Goal: Task Accomplishment & Management: Manage account settings

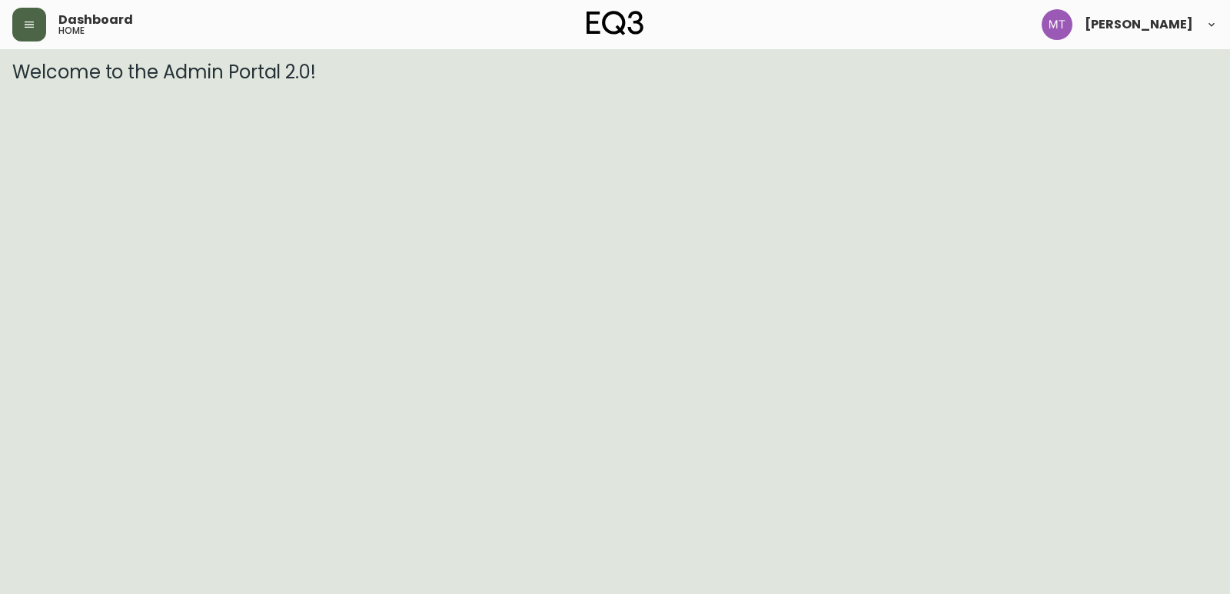
click at [33, 31] on button "button" at bounding box center [29, 25] width 34 height 34
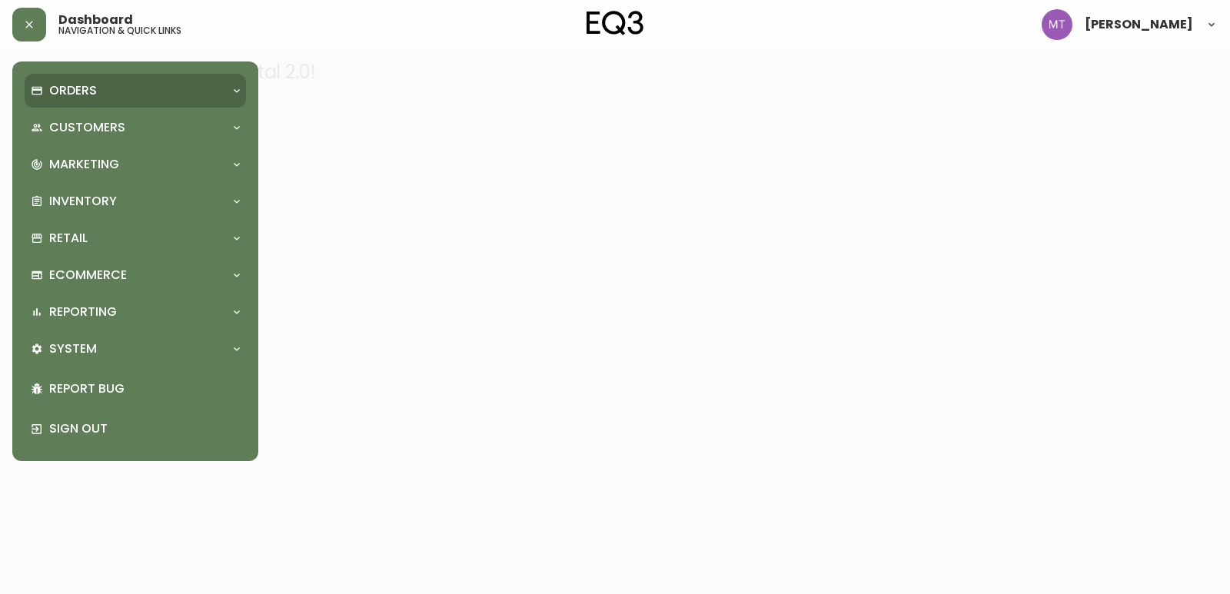
click at [87, 89] on p "Orders" at bounding box center [73, 90] width 48 height 17
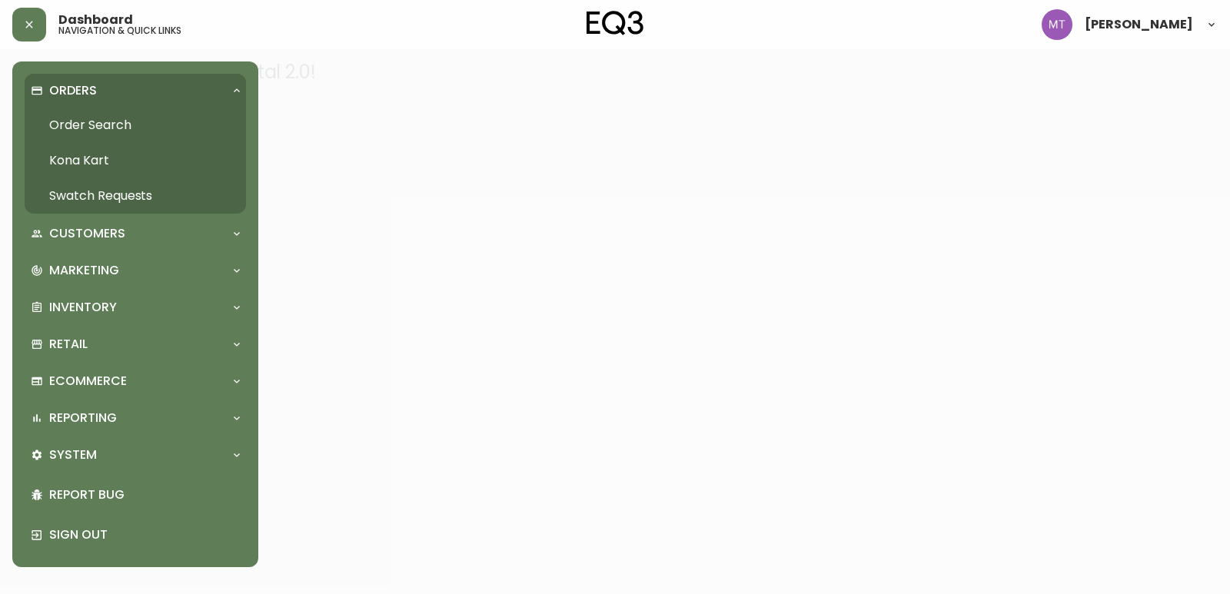
click at [85, 123] on link "Order Search" at bounding box center [135, 125] width 221 height 35
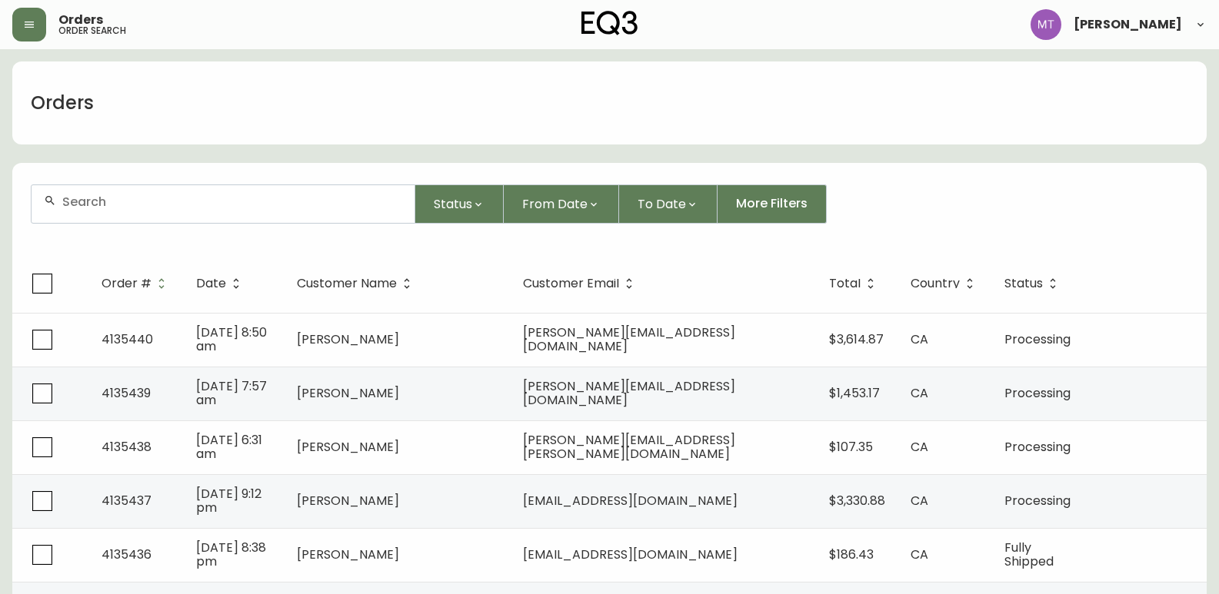
click at [102, 208] on input "text" at bounding box center [232, 202] width 340 height 15
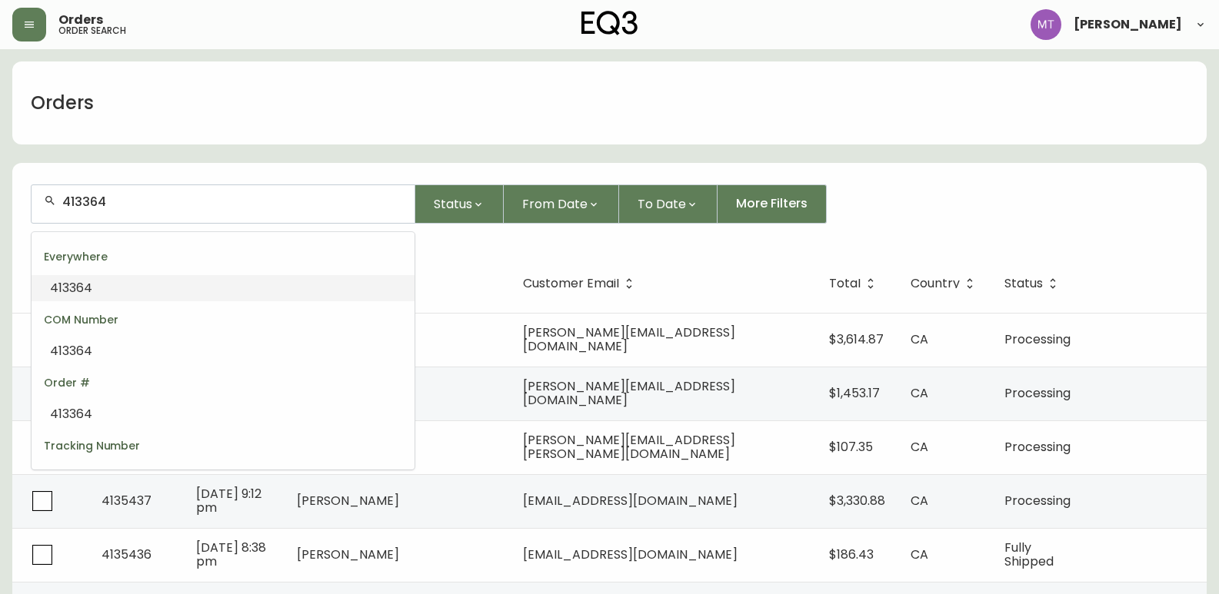
click at [92, 291] on li "413364" at bounding box center [223, 288] width 383 height 26
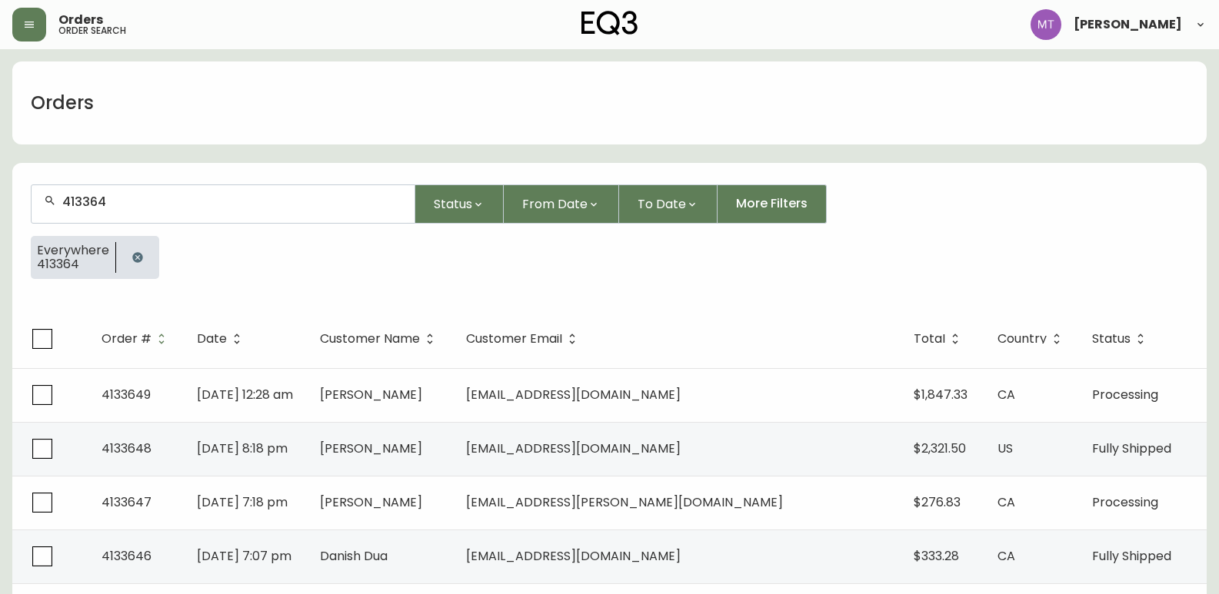
click at [88, 201] on input "413364" at bounding box center [232, 202] width 340 height 15
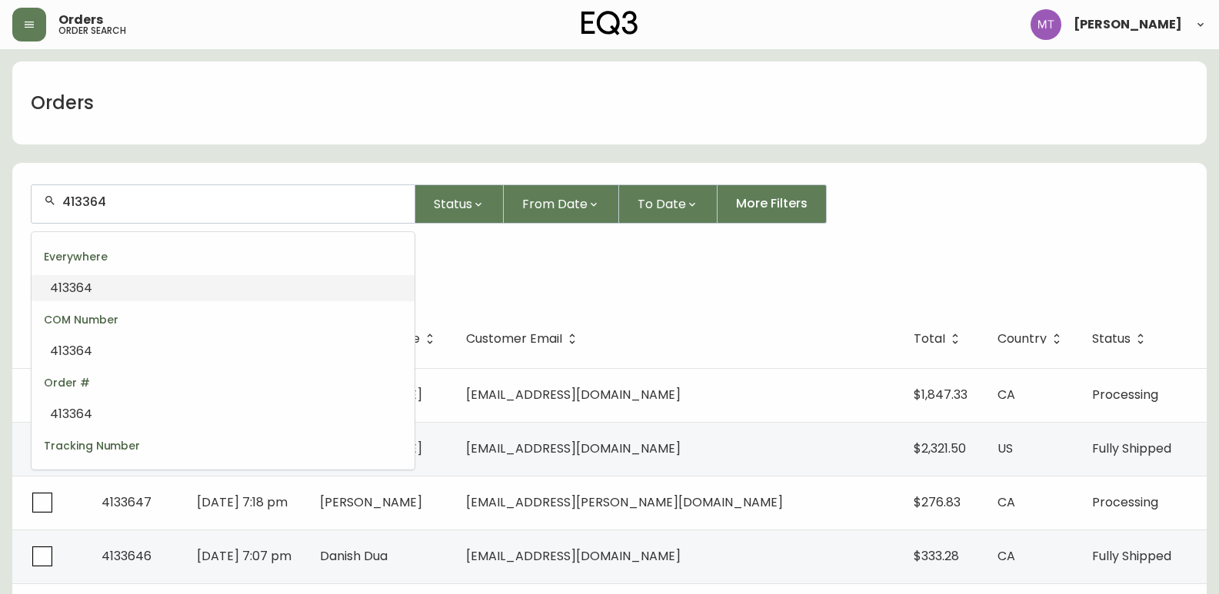
type input "4133164"
click at [113, 282] on li "4133164" at bounding box center [223, 288] width 383 height 26
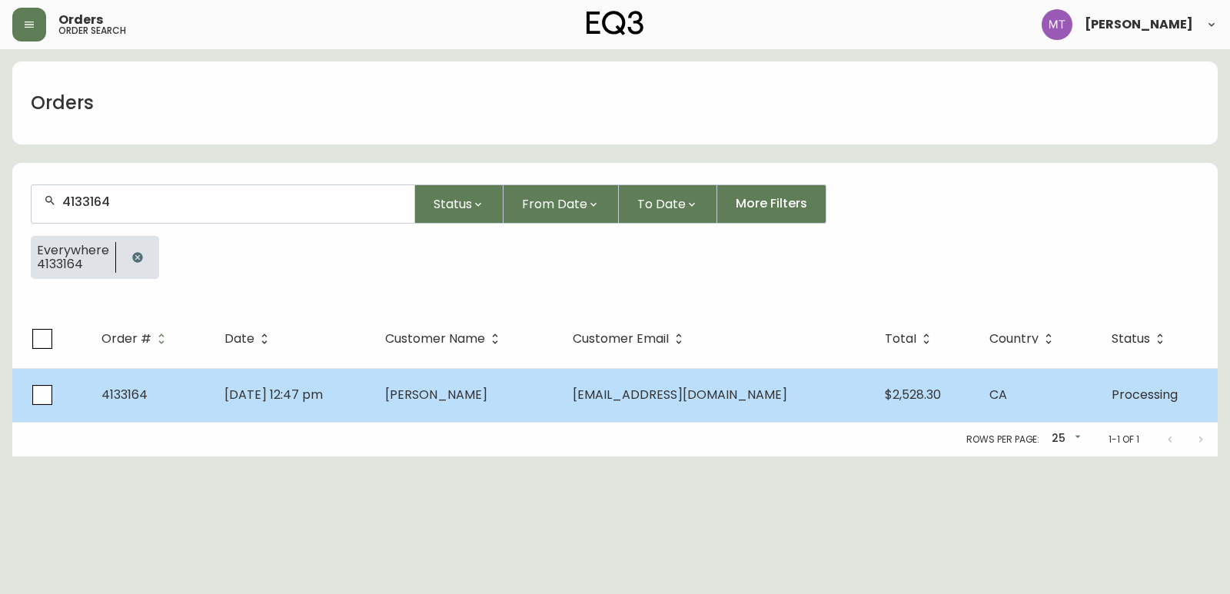
type input "4133164"
click at [487, 407] on td "[PERSON_NAME]" at bounding box center [467, 395] width 188 height 54
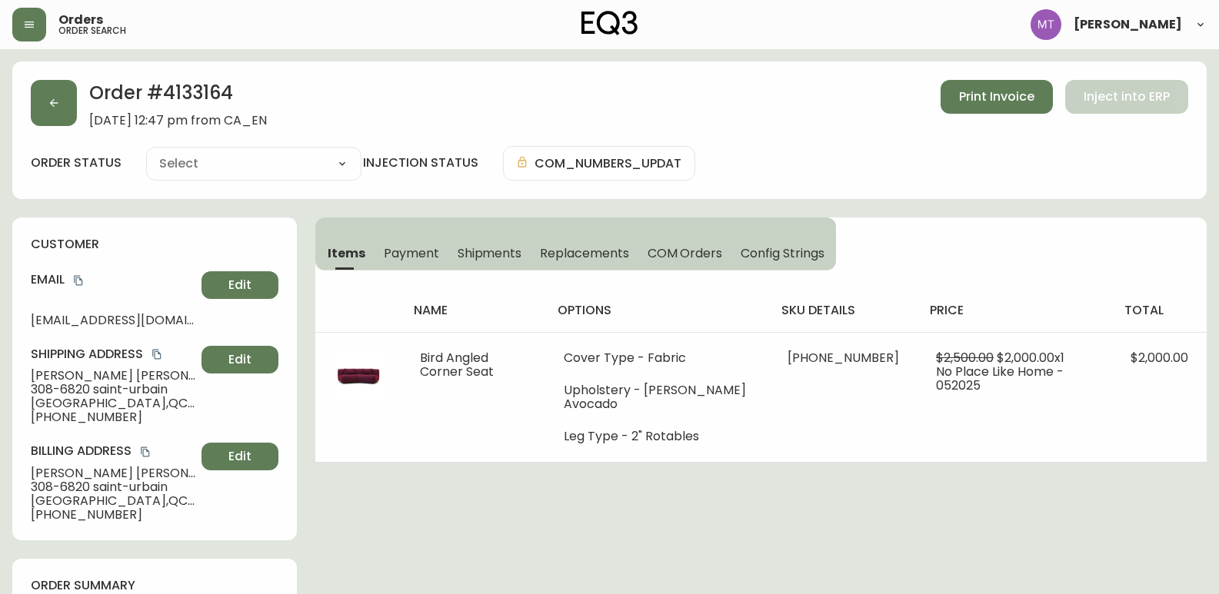
type input "Processing"
select select "PROCESSING"
drag, startPoint x: 169, startPoint y: 90, endPoint x: 247, endPoint y: 88, distance: 77.7
click at [247, 88] on h2 "Order # 4133164" at bounding box center [178, 97] width 178 height 34
copy h2 "4133164"
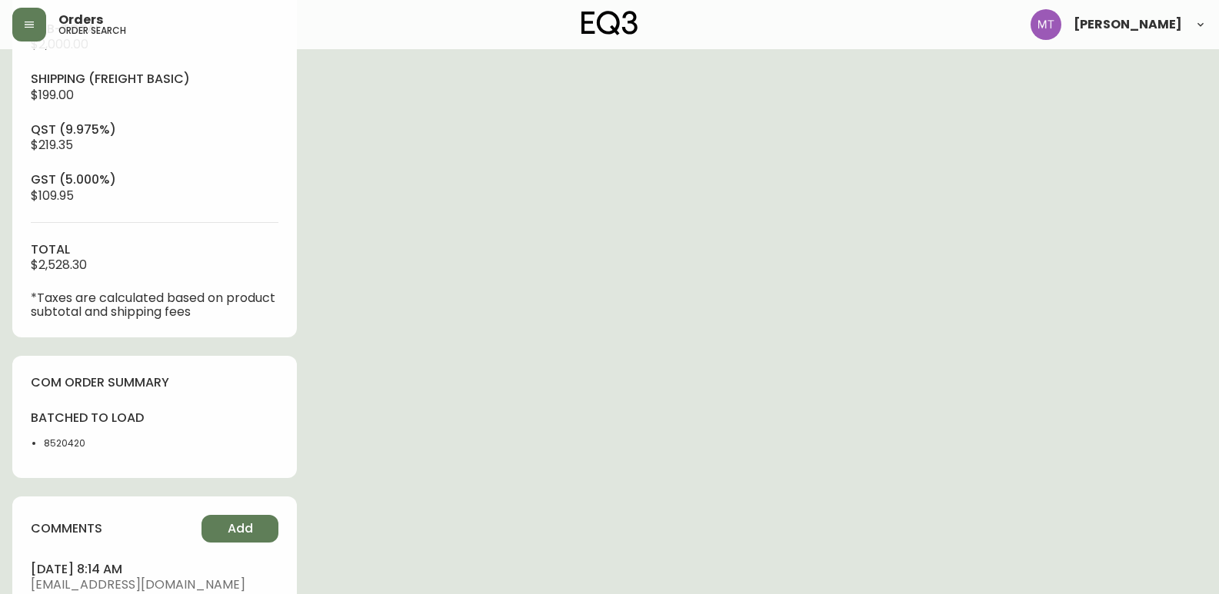
scroll to position [615, 0]
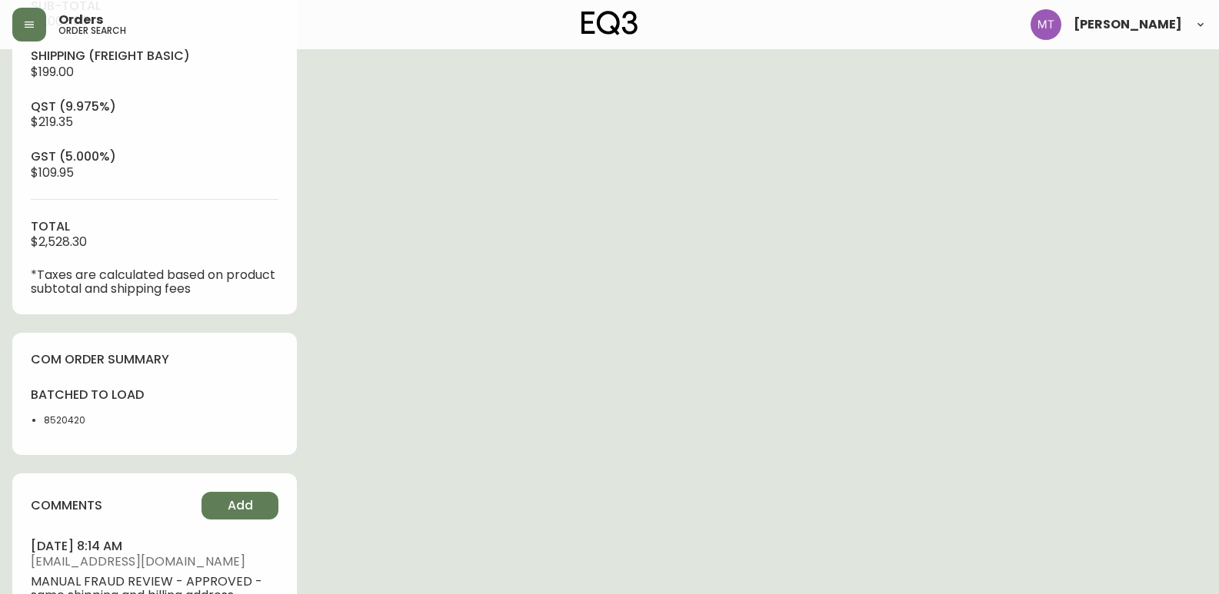
click at [115, 421] on li "8520420" at bounding box center [95, 421] width 102 height 14
click at [18, 89] on div "order summary sub-total $2,000.00 Shipping ( Freight Basic ) $199.00 qst (9.975…" at bounding box center [154, 129] width 285 height 371
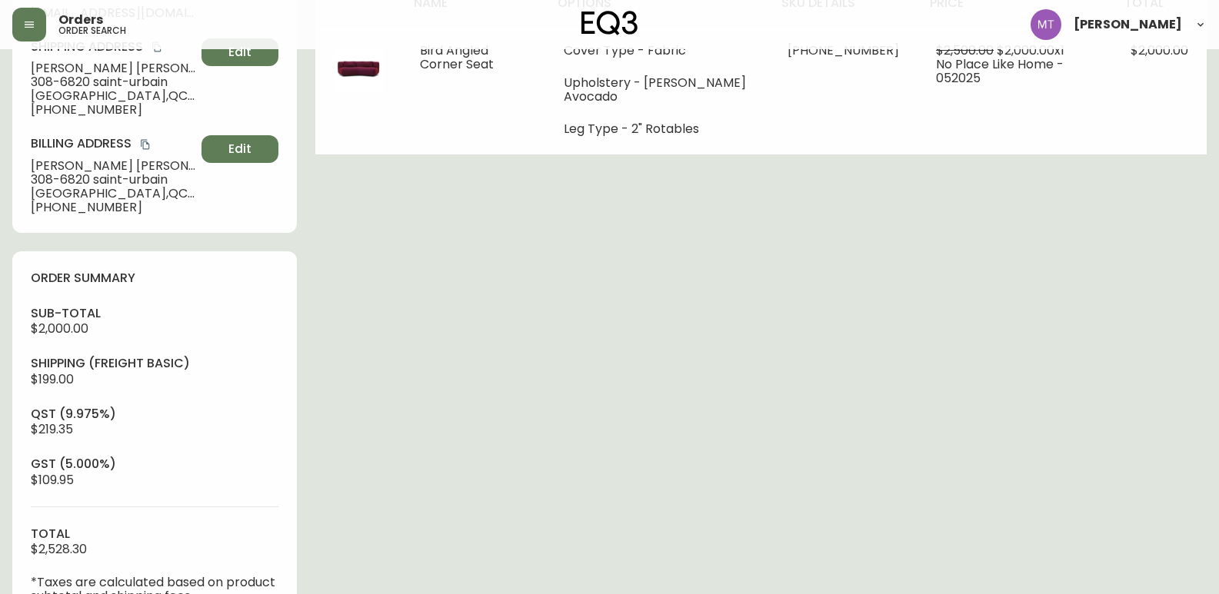
scroll to position [0, 0]
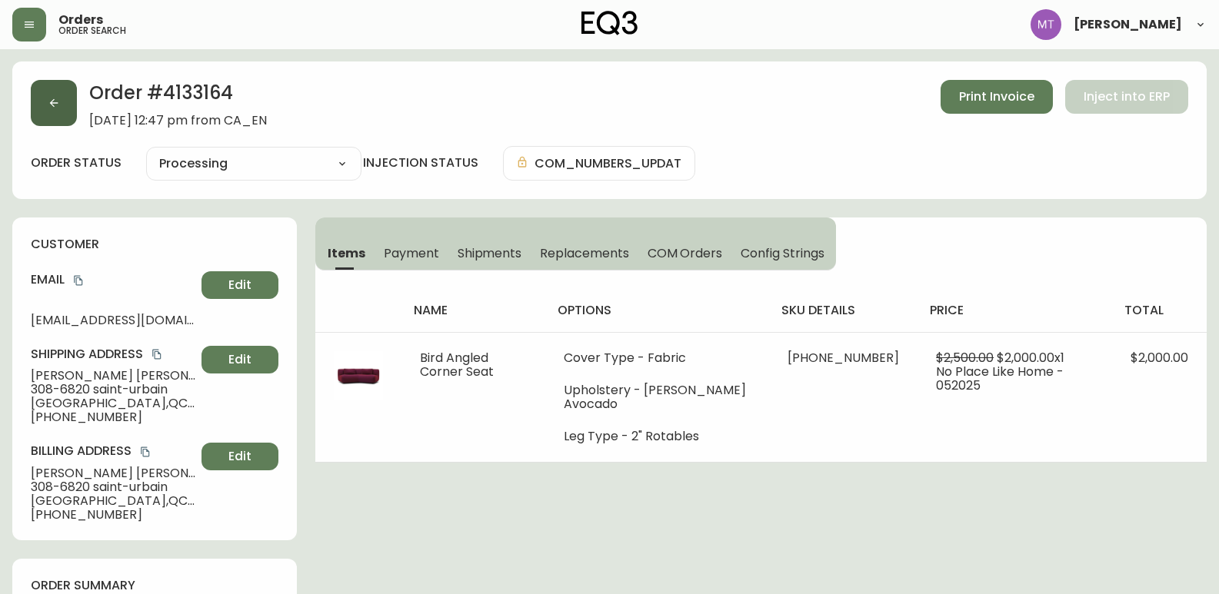
click at [57, 117] on button "button" at bounding box center [54, 103] width 46 height 46
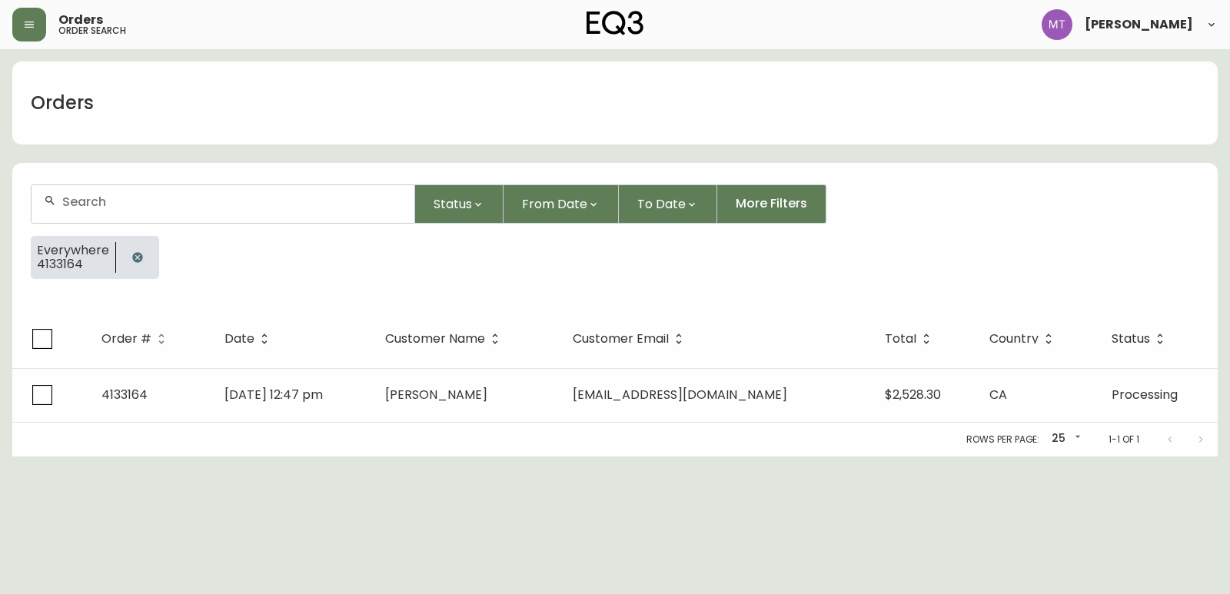
click at [135, 250] on button "button" at bounding box center [137, 257] width 31 height 31
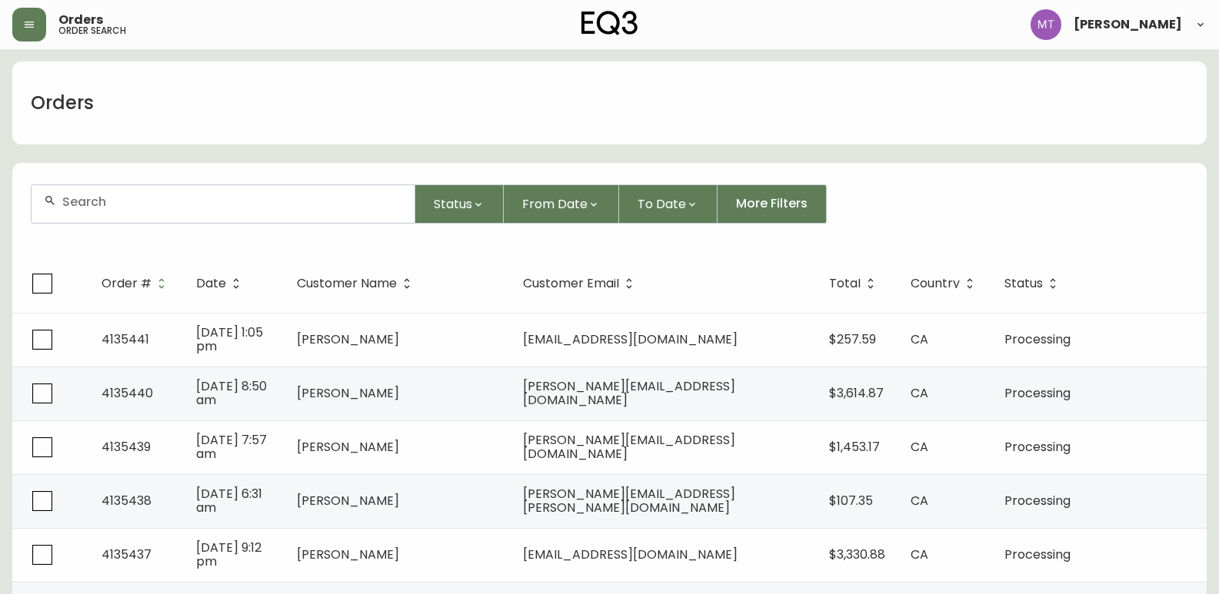
click at [122, 210] on div at bounding box center [223, 204] width 383 height 38
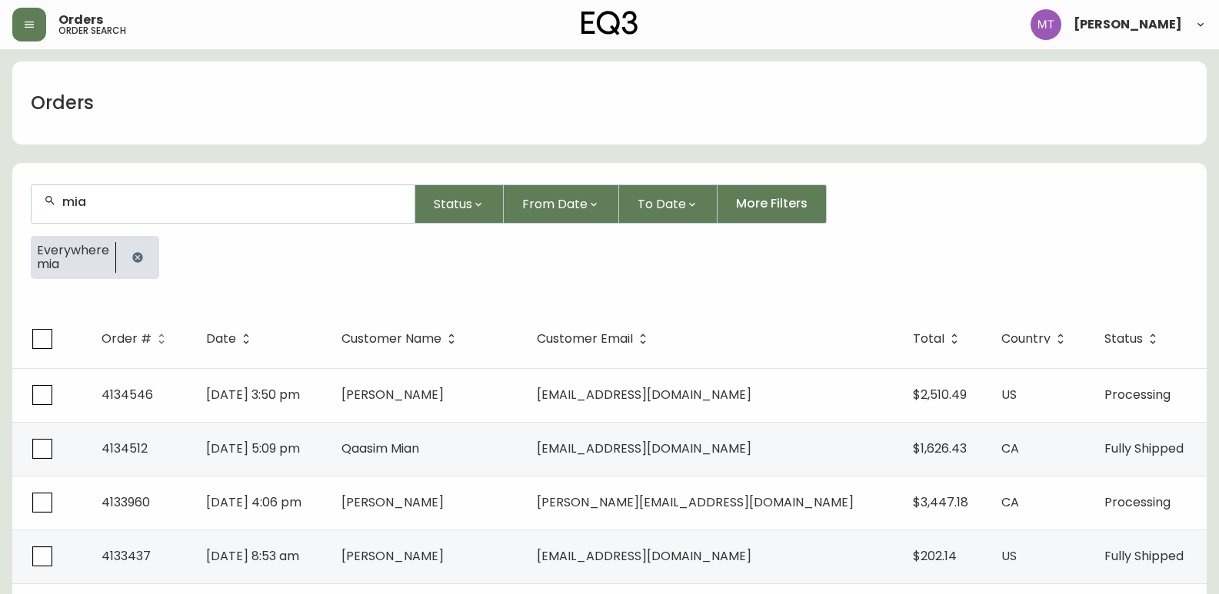
type input "mia"
click at [137, 261] on icon "button" at bounding box center [137, 257] width 10 height 10
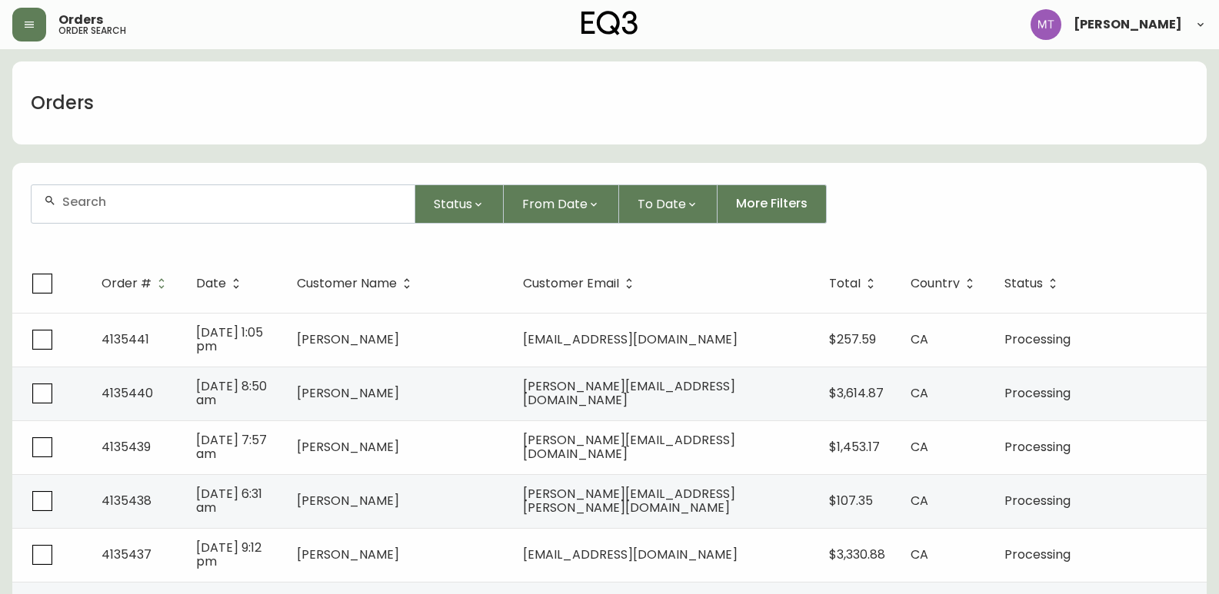
click at [106, 210] on div at bounding box center [223, 204] width 383 height 38
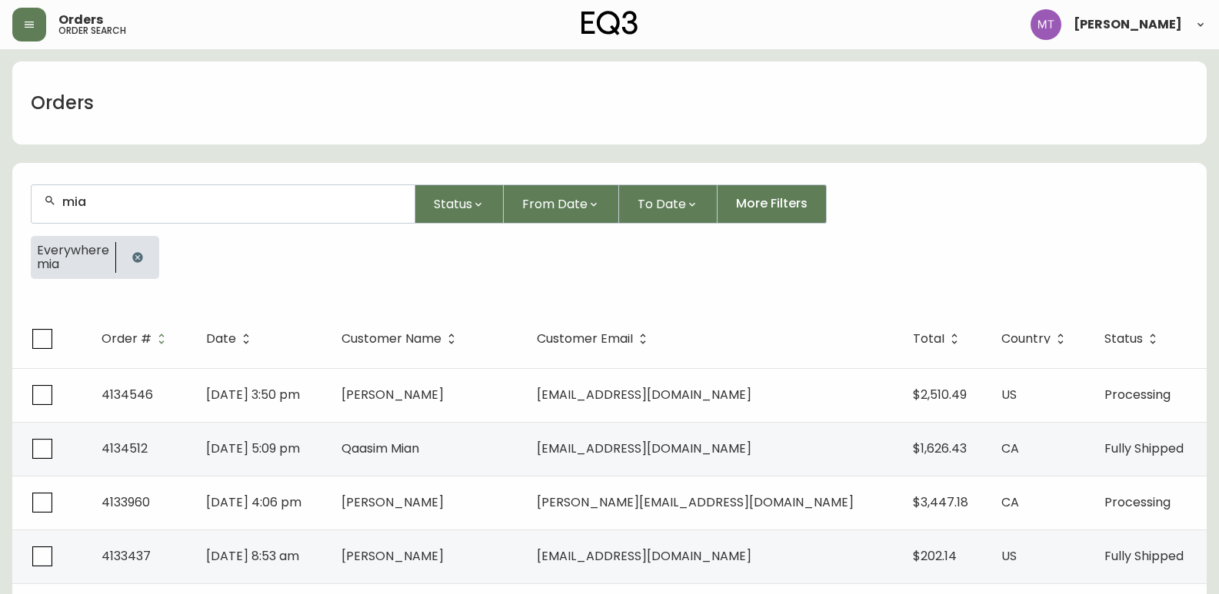
type input "mia"
click at [139, 253] on icon "button" at bounding box center [137, 257] width 12 height 12
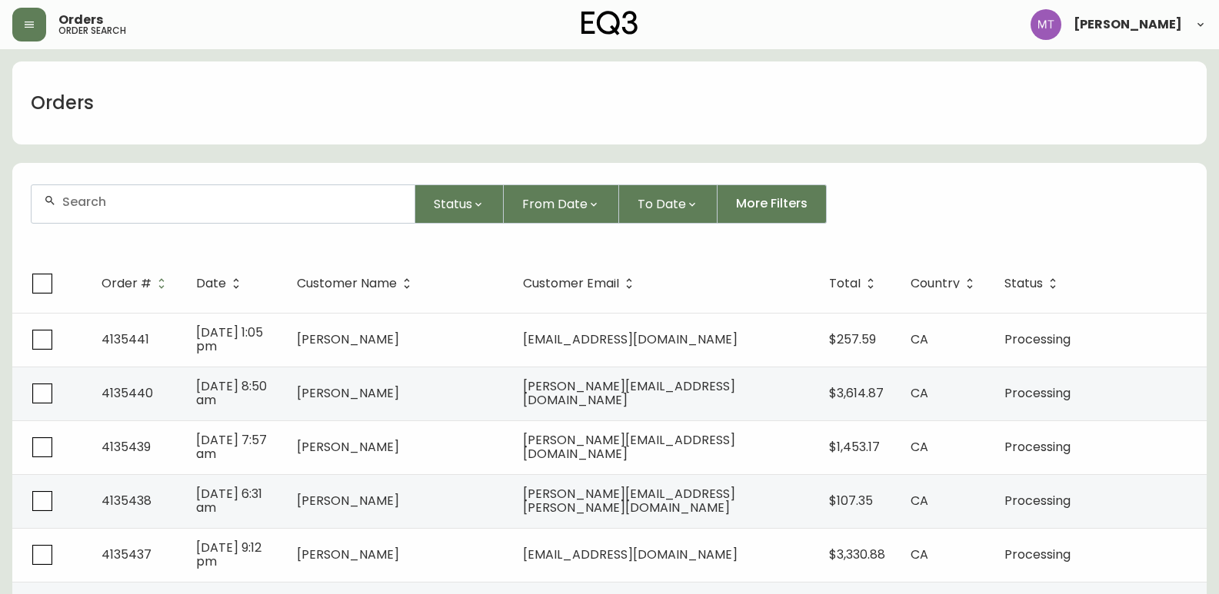
click at [296, 217] on div at bounding box center [223, 204] width 383 height 38
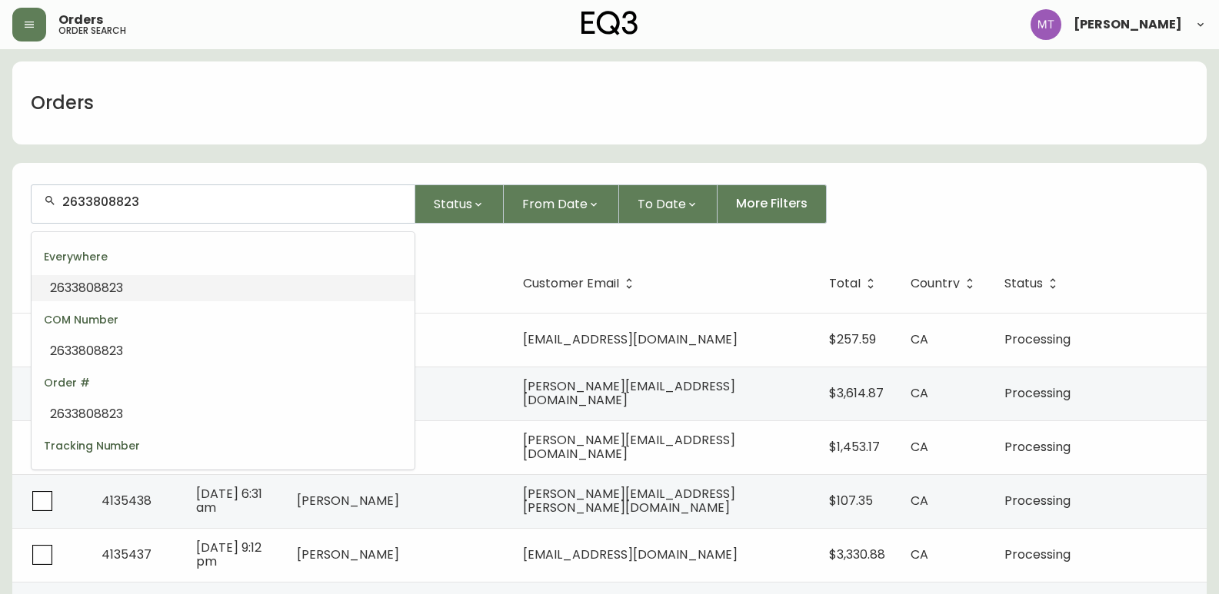
type input "2633808823"
